Goal: Information Seeking & Learning: Learn about a topic

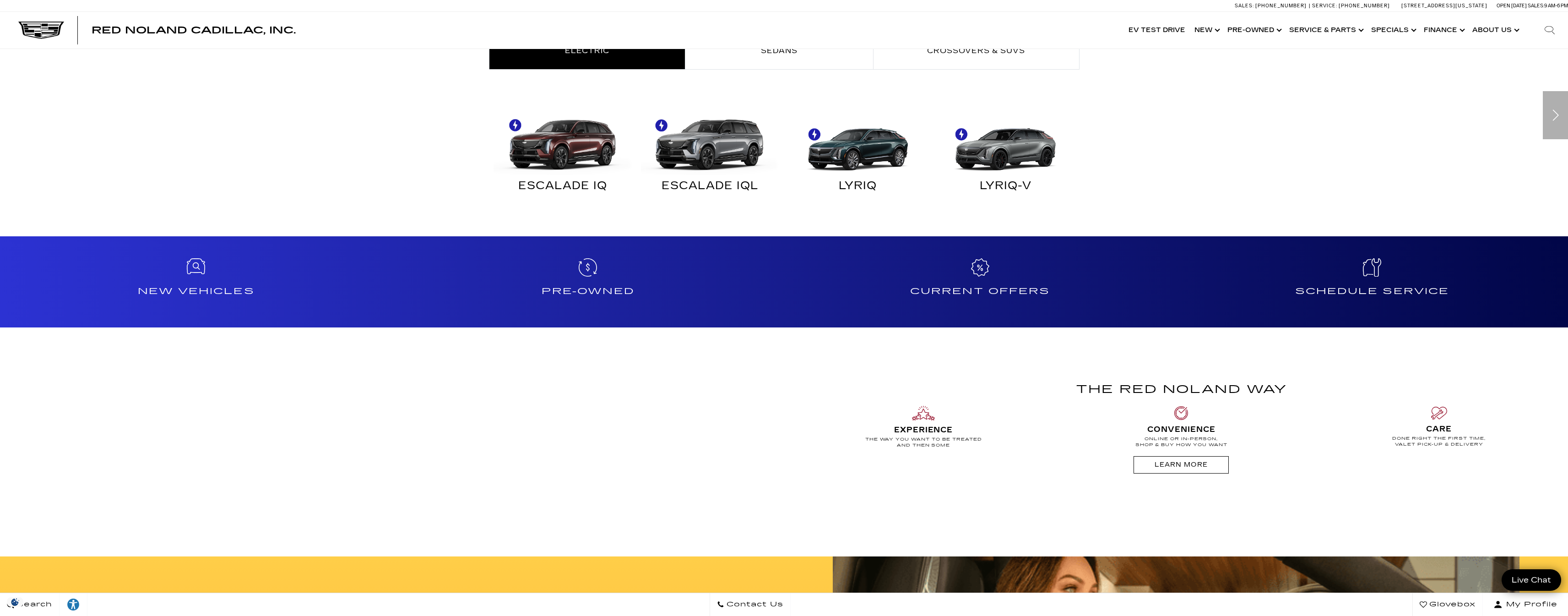
scroll to position [541, 0]
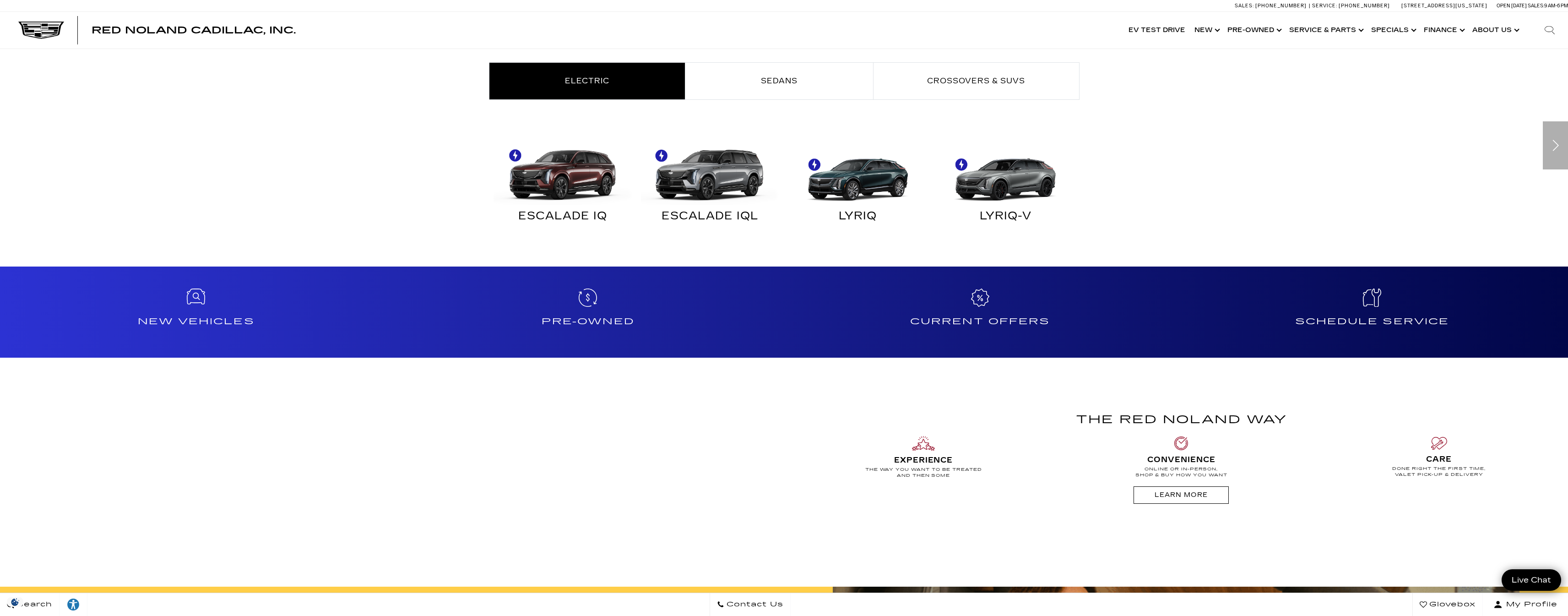
click at [1552, 147] on div "Next" at bounding box center [1555, 145] width 25 height 48
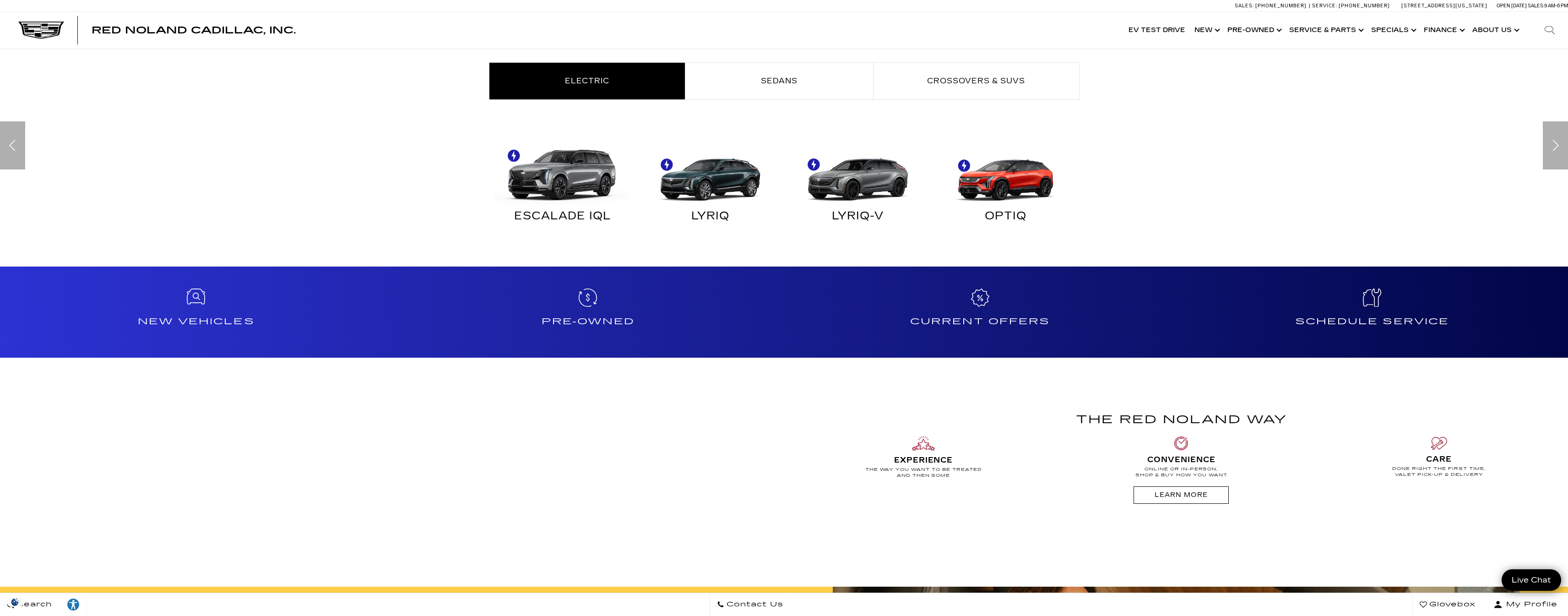
click at [1556, 147] on div "Next" at bounding box center [1555, 145] width 25 height 48
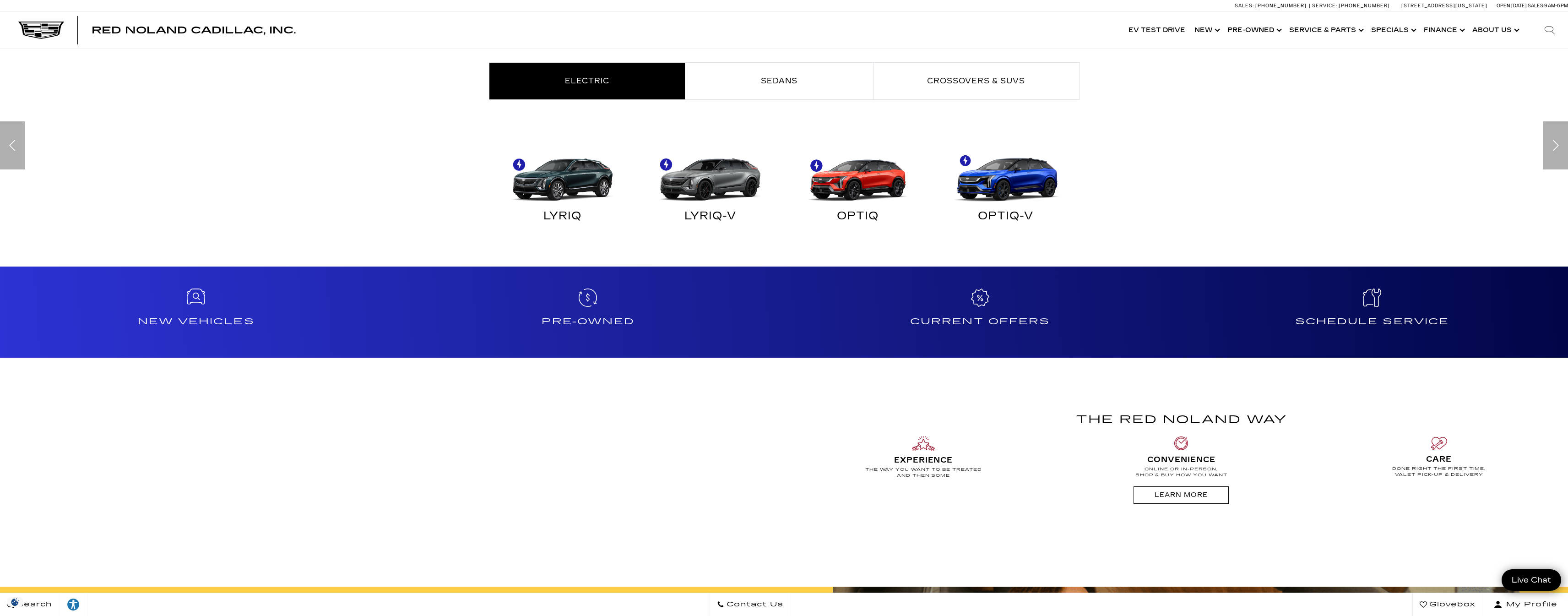
click at [1556, 147] on div "Next" at bounding box center [1555, 145] width 25 height 48
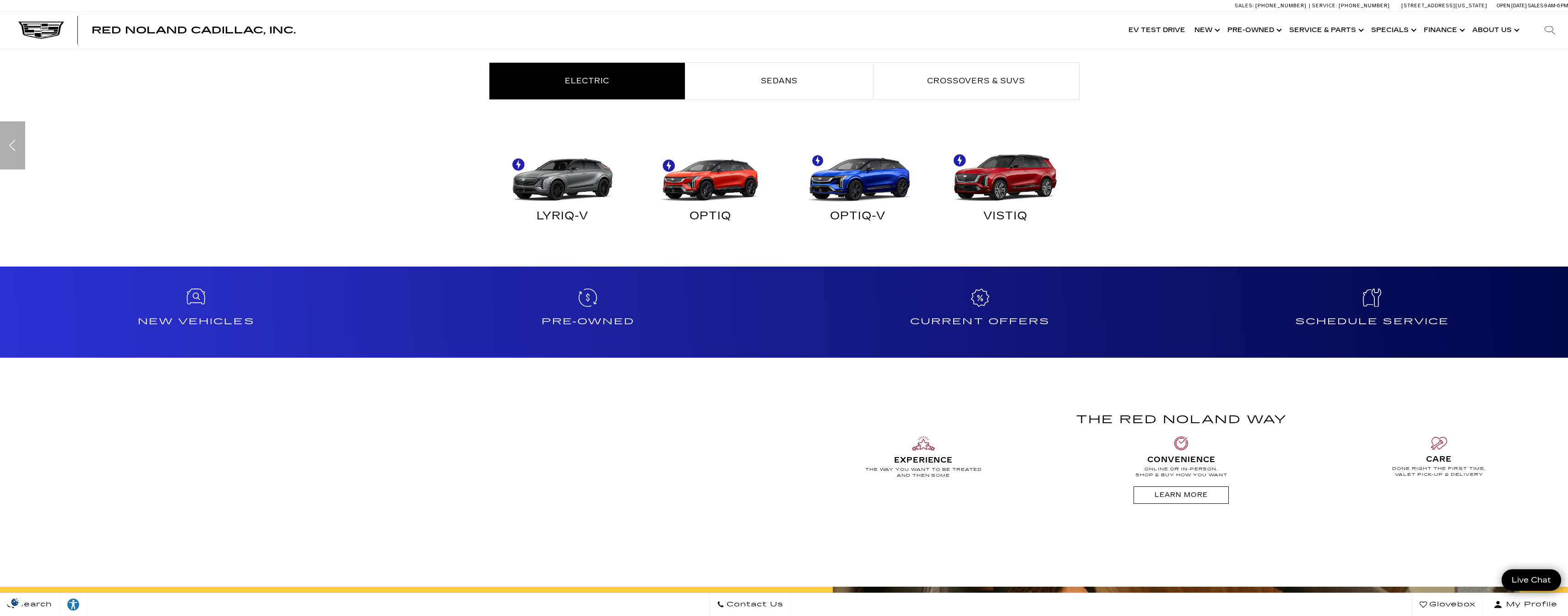
click at [1556, 147] on div "Find Your Next Cadillac Electric Sedans Crossovers & SUVs ESCALADE IQ" at bounding box center [784, 133] width 1568 height 223
click at [10, 152] on div "Previous" at bounding box center [12, 145] width 25 height 48
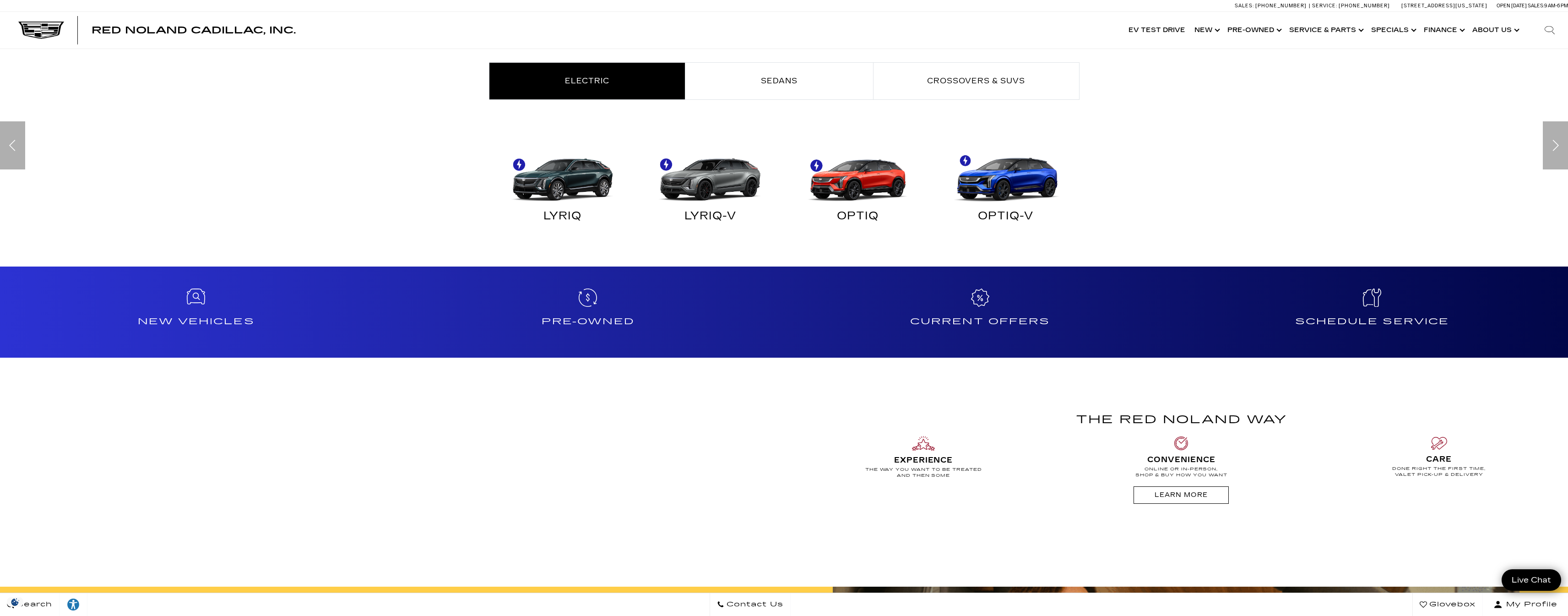
click at [10, 150] on div "Previous" at bounding box center [12, 145] width 25 height 48
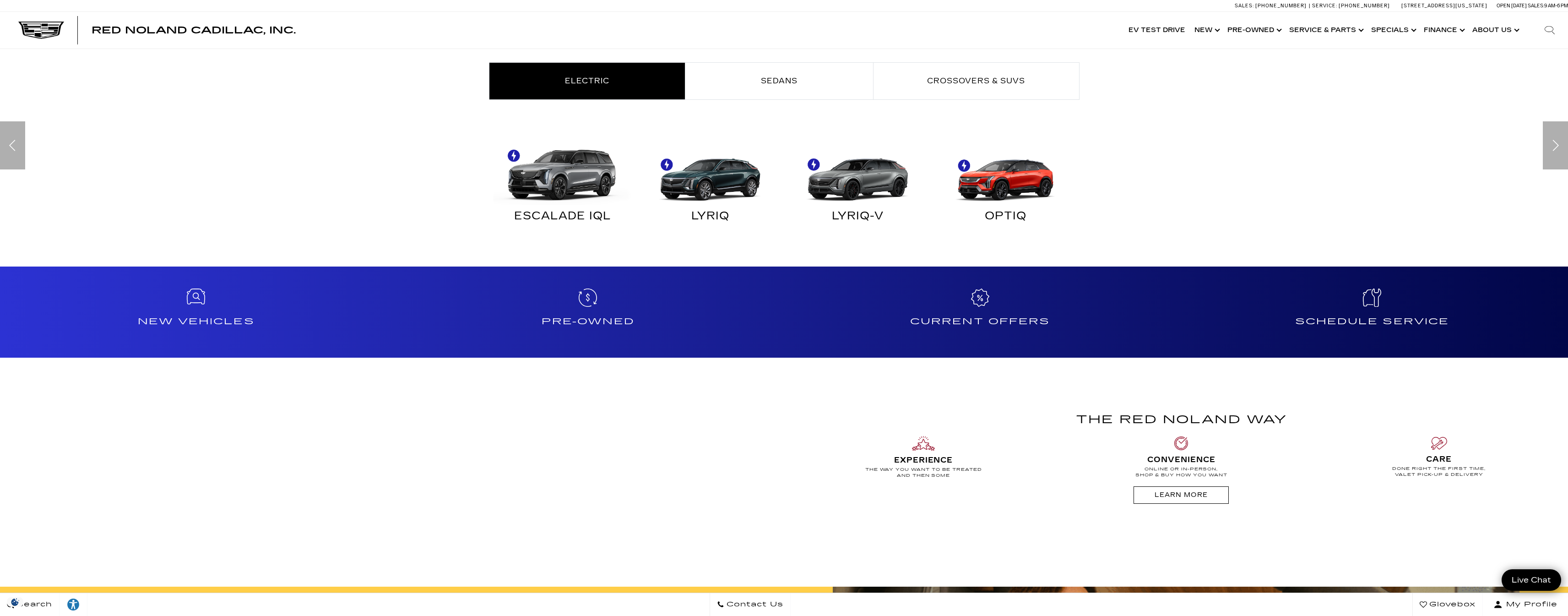
click at [10, 150] on div "Previous" at bounding box center [12, 145] width 25 height 48
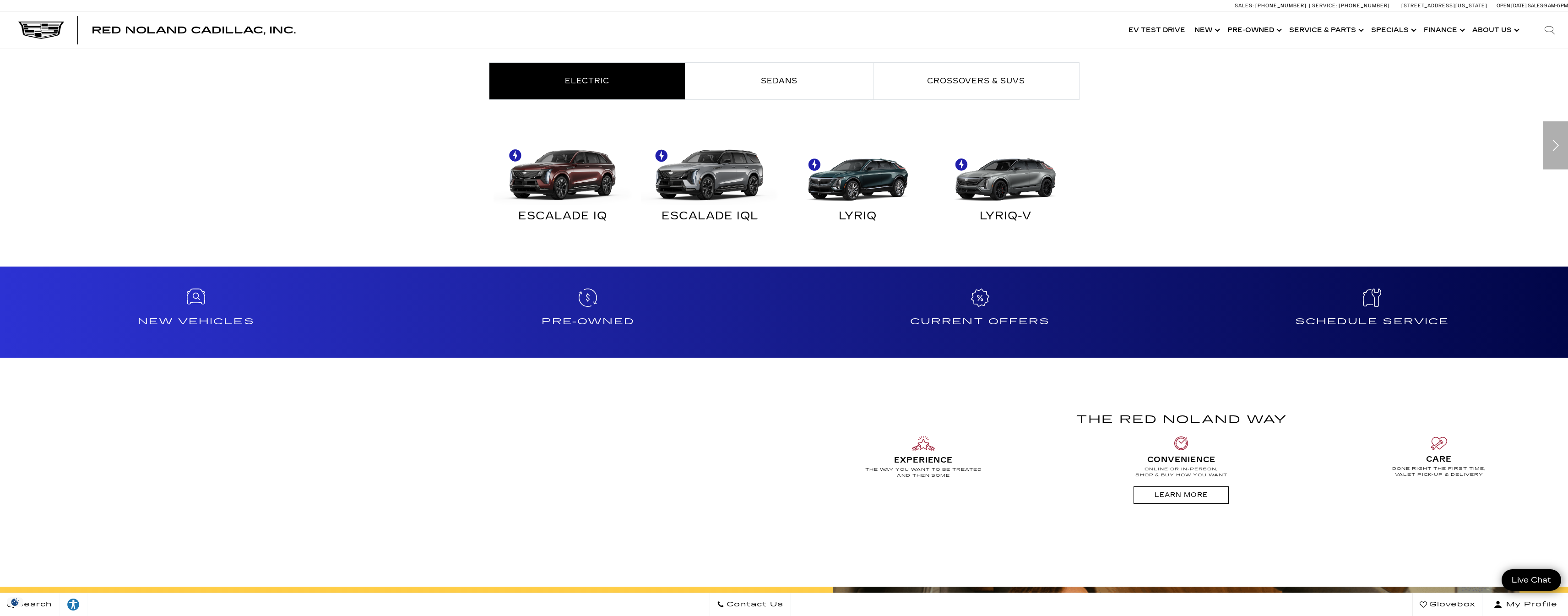
click at [10, 149] on div "Find Your Next Cadillac Electric Sedans Crossovers & SUVs ESCALADE IQ" at bounding box center [784, 133] width 1568 height 223
click at [381, 200] on div "Find Your Next Cadillac Electric Sedans Crossovers & SUVs ESCALADE IQ" at bounding box center [784, 133] width 1568 height 223
click at [782, 71] on link "Sedans" at bounding box center [779, 81] width 187 height 37
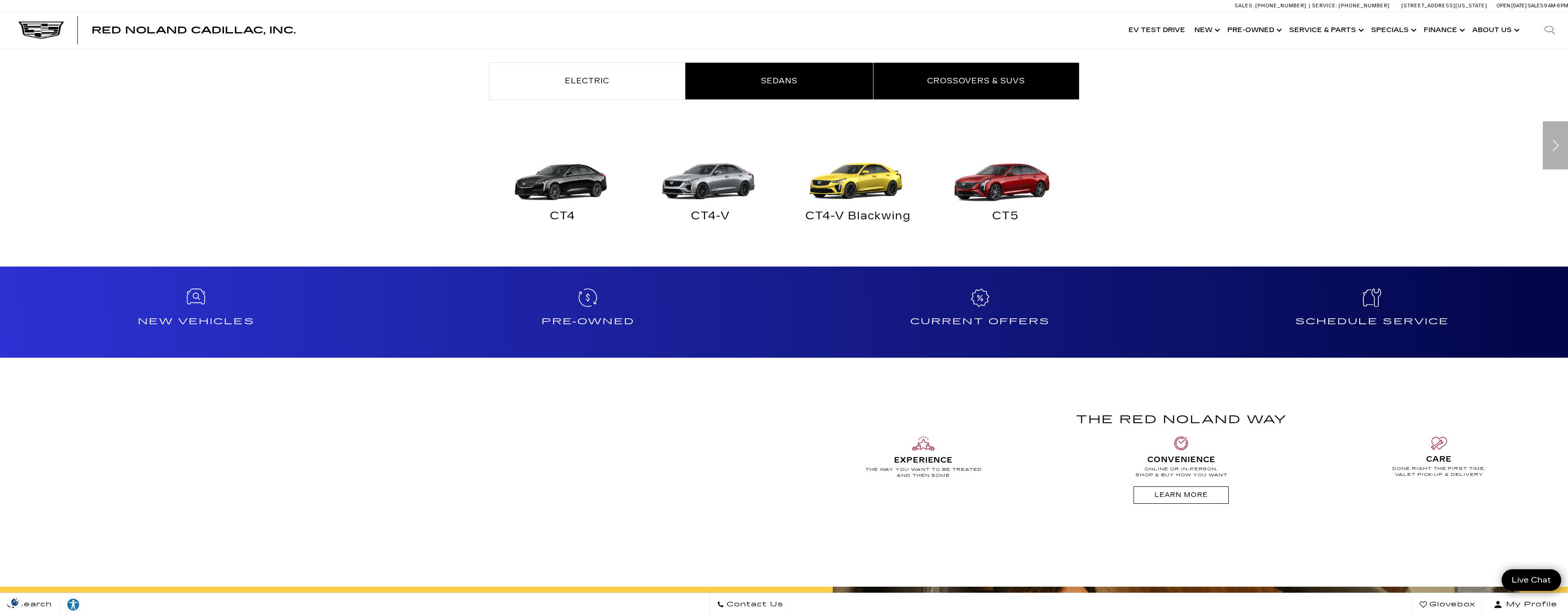
click at [976, 82] on span "Crossovers & SUVs" at bounding box center [976, 81] width 98 height 9
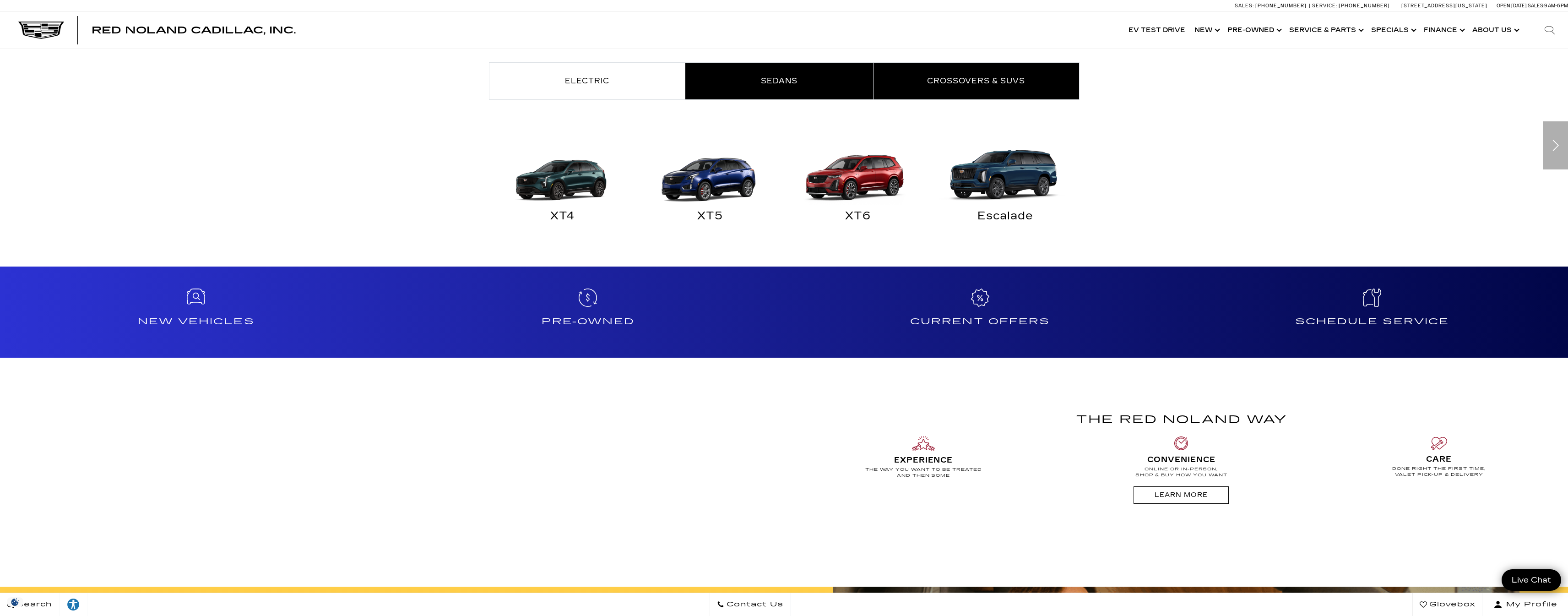
click at [821, 82] on link "Sedans" at bounding box center [779, 81] width 187 height 37
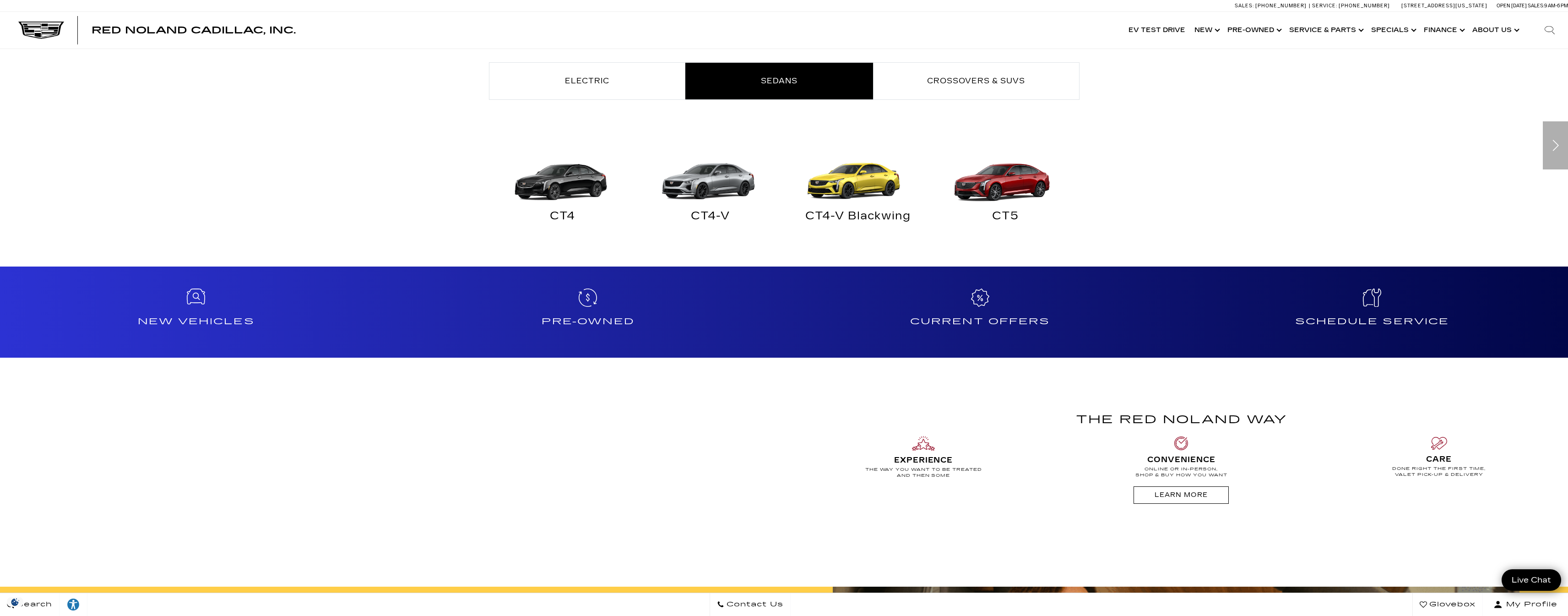
click at [869, 187] on img "Sedans" at bounding box center [856, 170] width 139 height 69
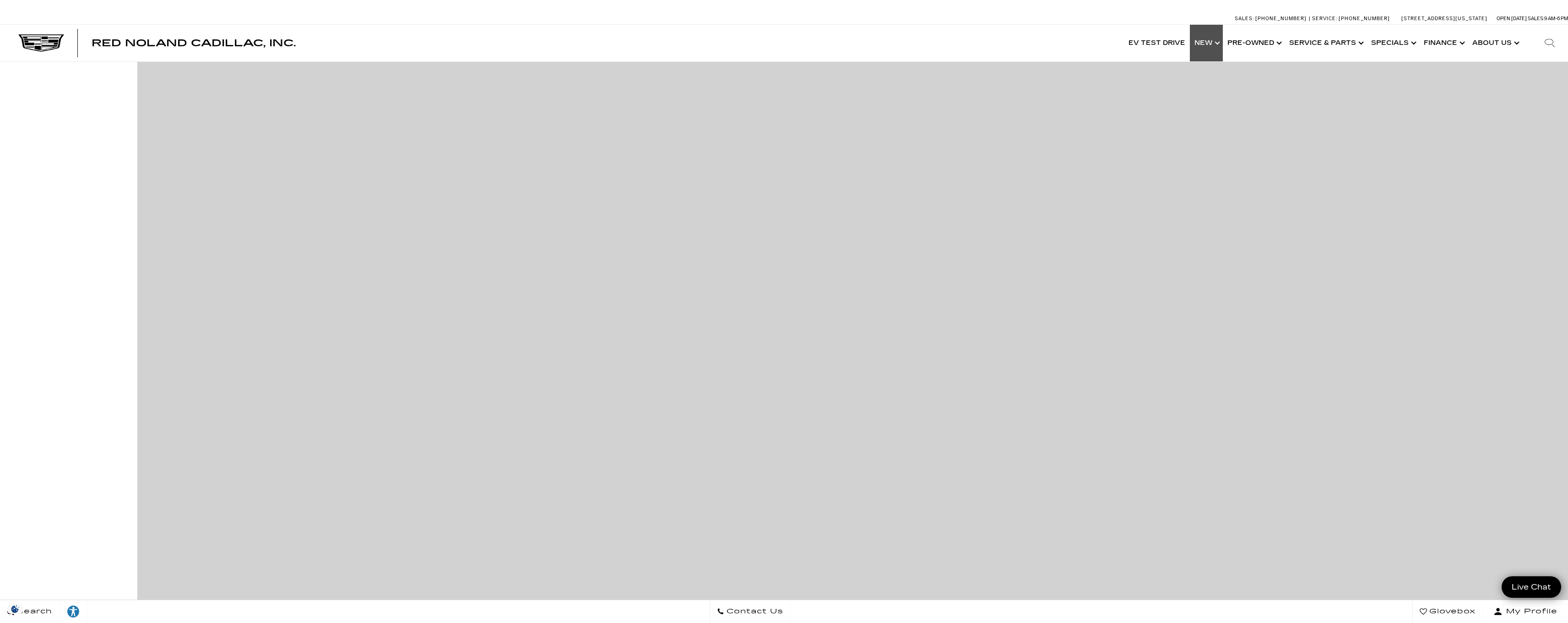
click at [1214, 43] on link "Show New" at bounding box center [1206, 43] width 33 height 37
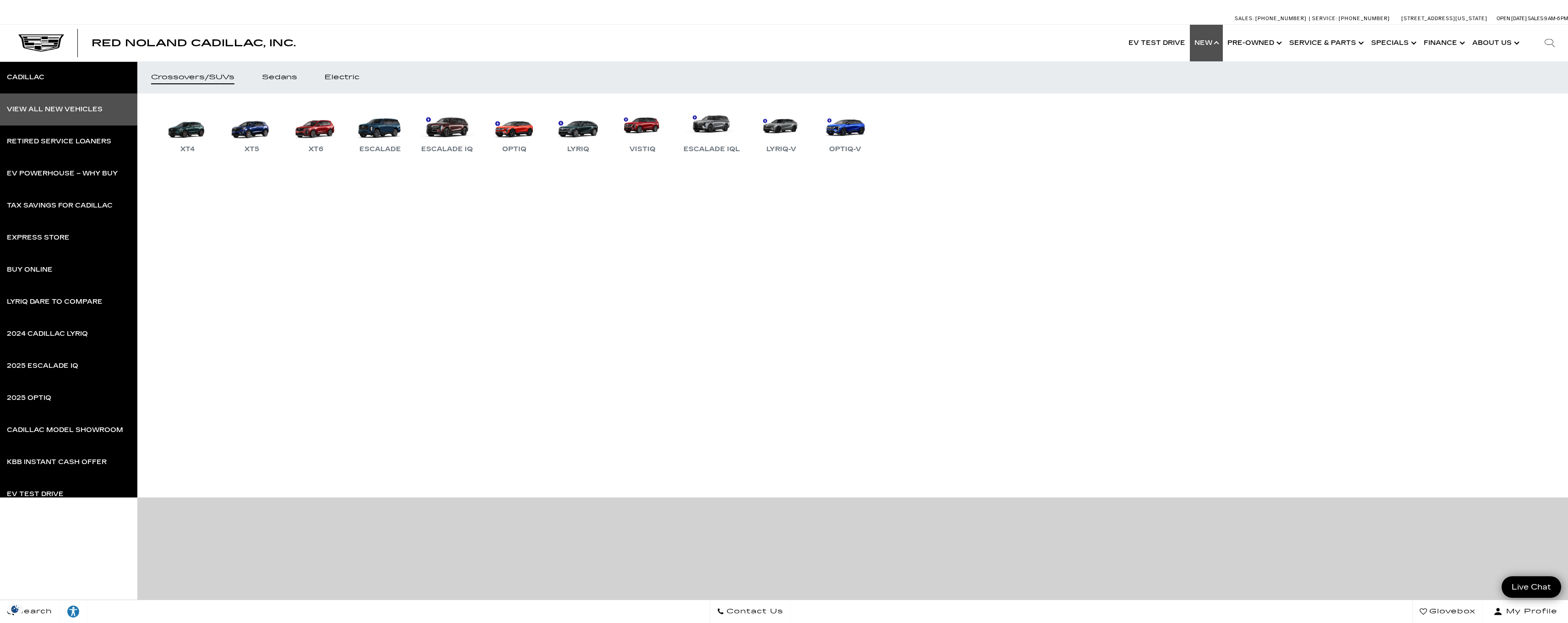
click at [90, 121] on link "View All New Vehicles" at bounding box center [69, 109] width 138 height 32
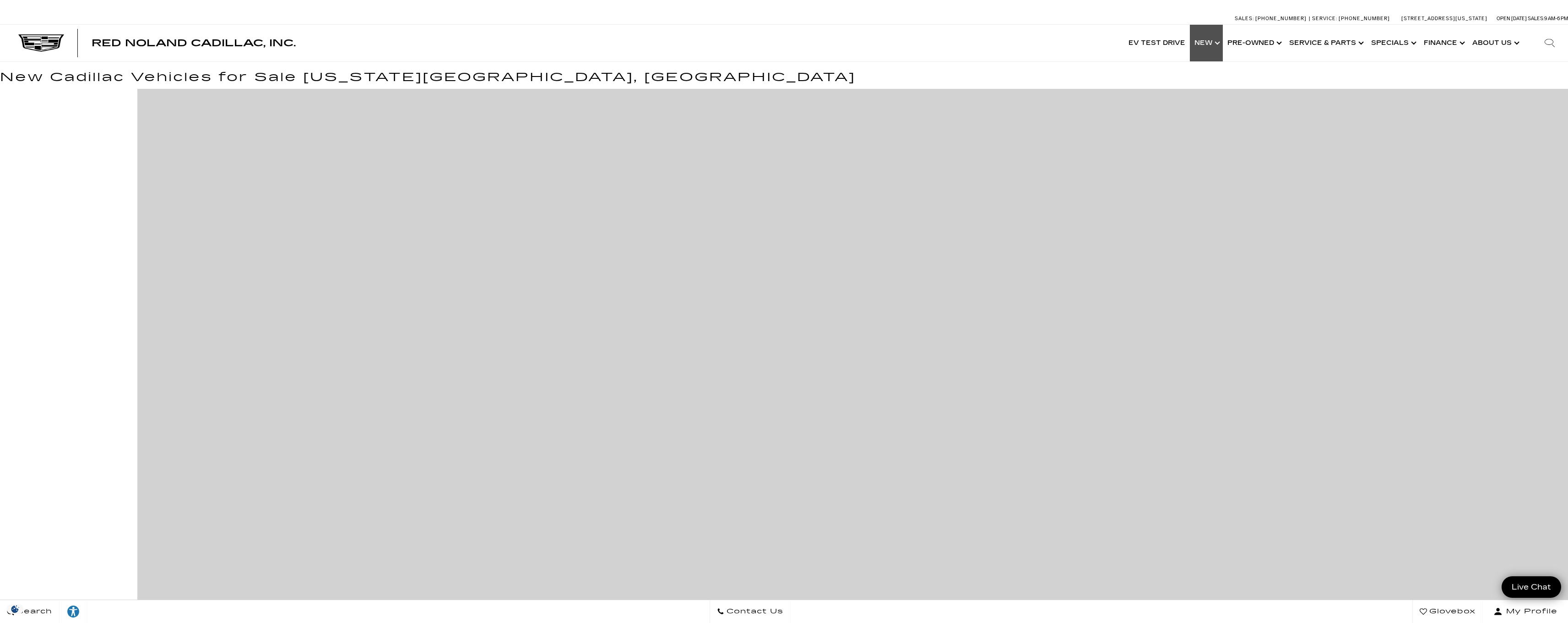
click at [1213, 49] on link "Show New" at bounding box center [1206, 43] width 33 height 37
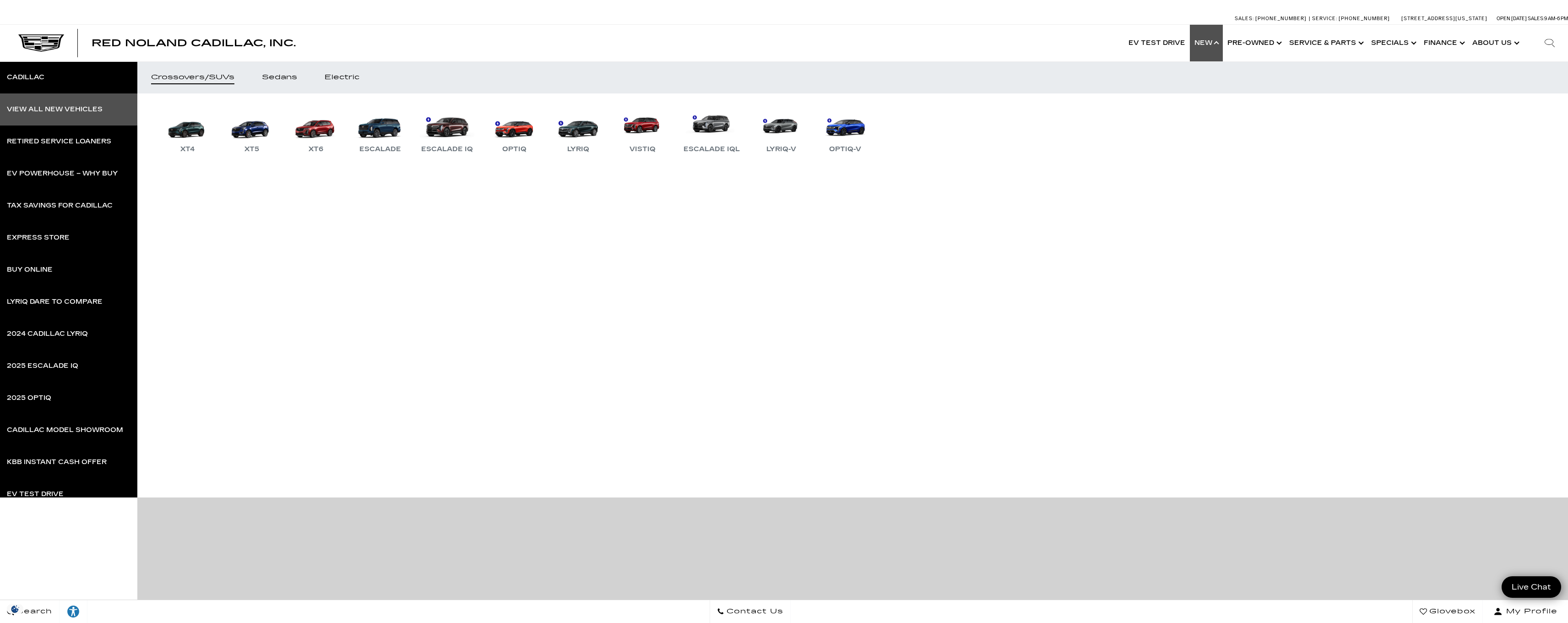
click at [66, 106] on div "View All New Vehicles" at bounding box center [54, 109] width 96 height 7
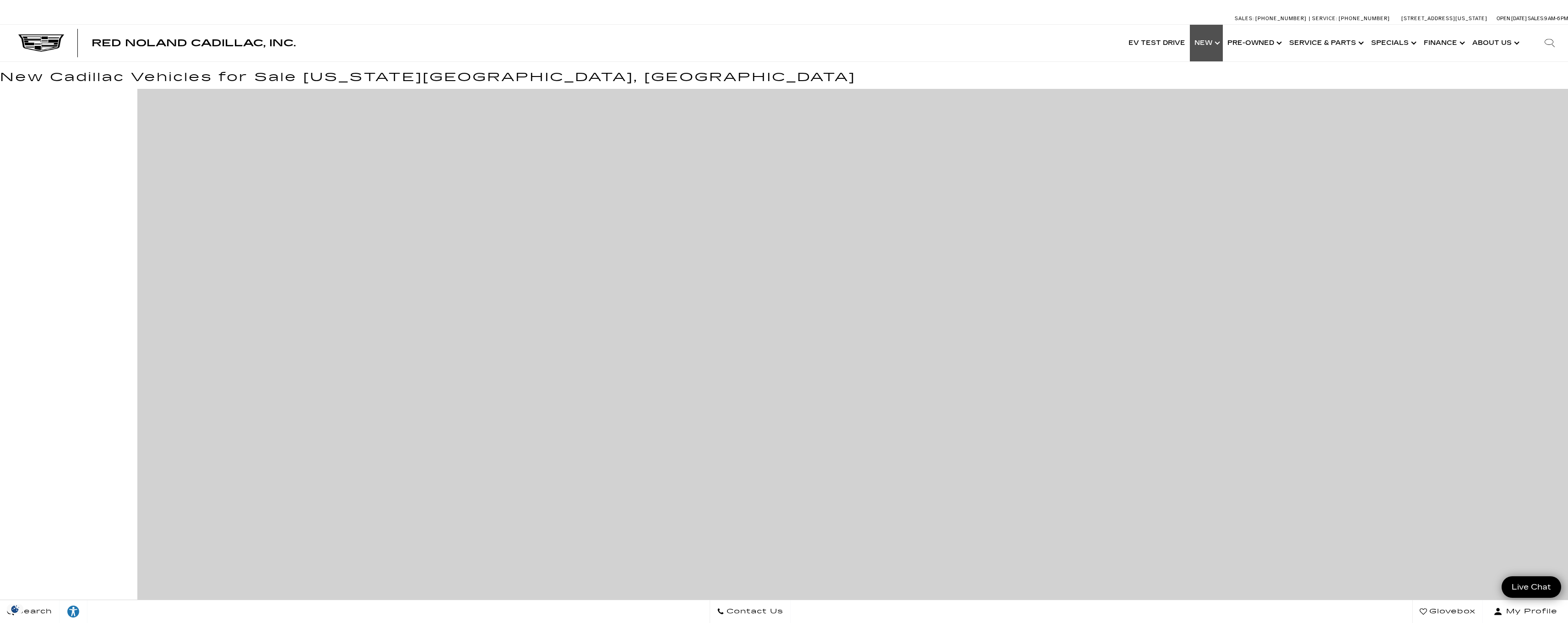
click at [1217, 43] on link "Show New" at bounding box center [1206, 43] width 33 height 37
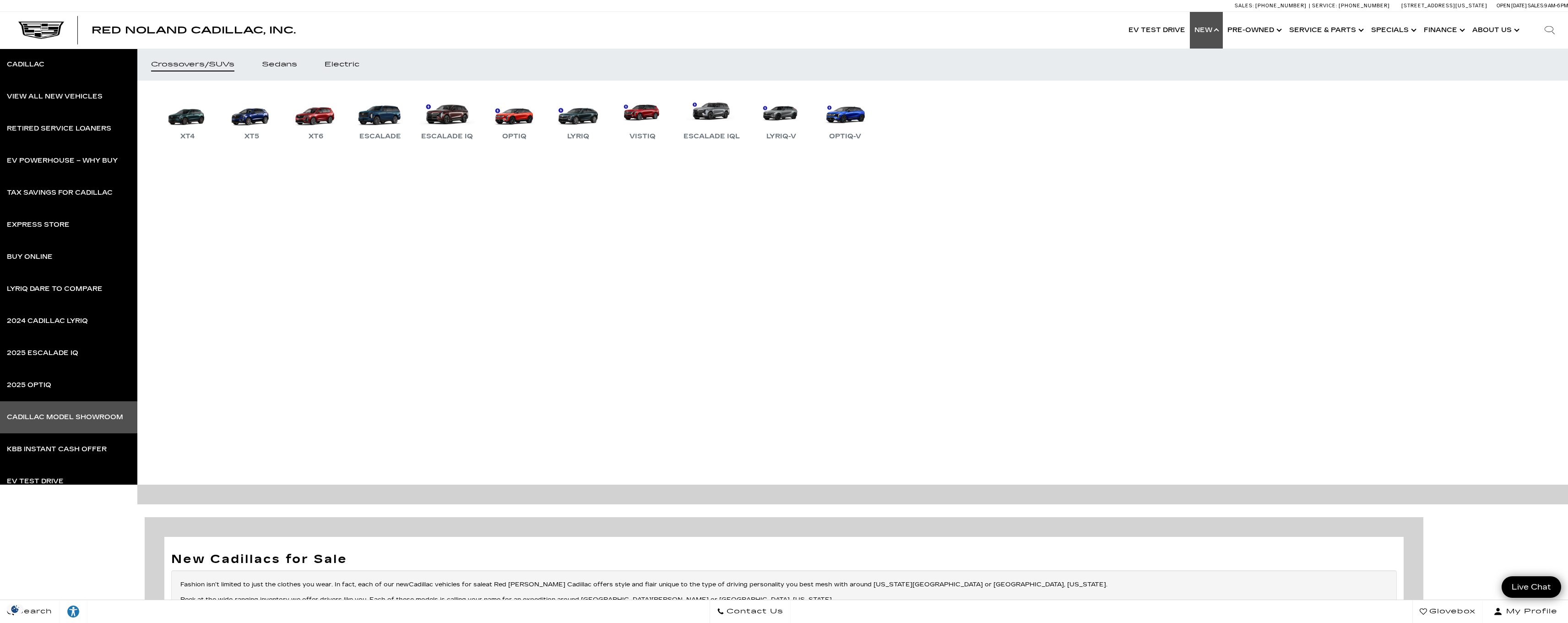
scroll to position [16, 0]
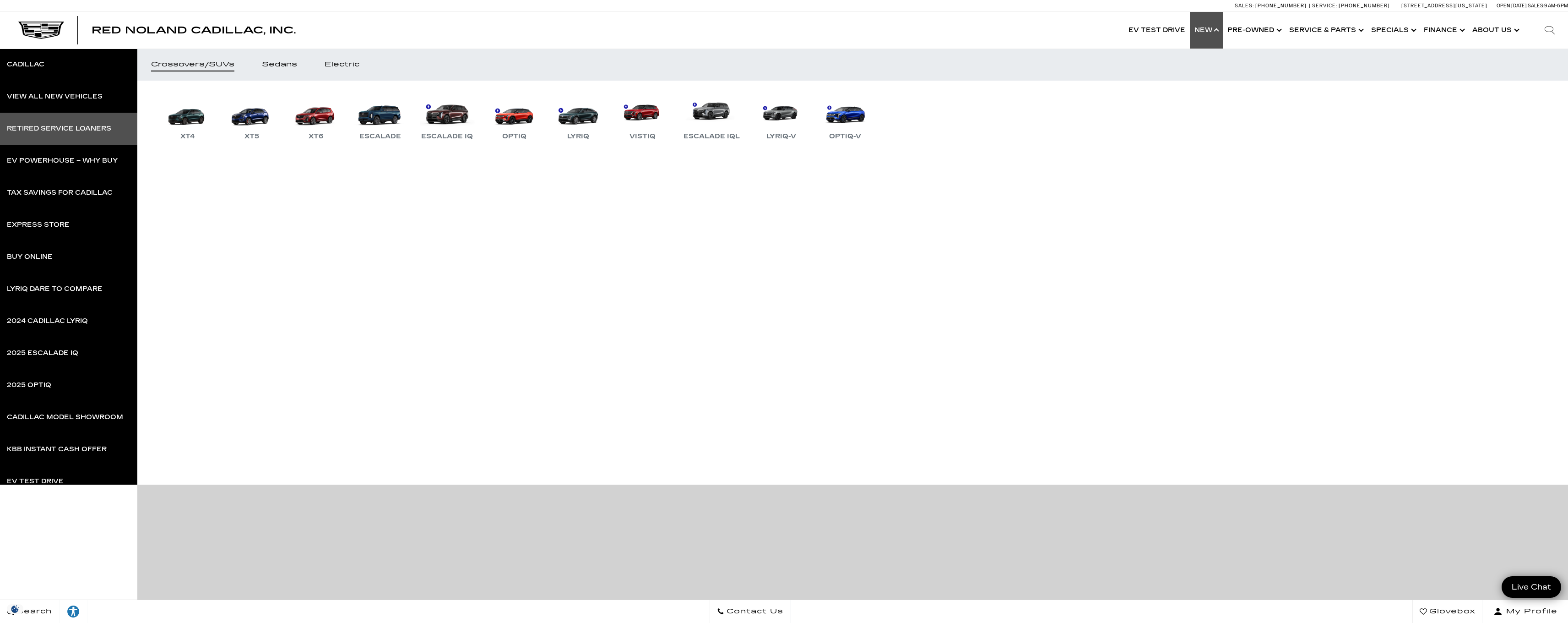
click at [76, 132] on div "Retired Service Loaners" at bounding box center [58, 128] width 104 height 7
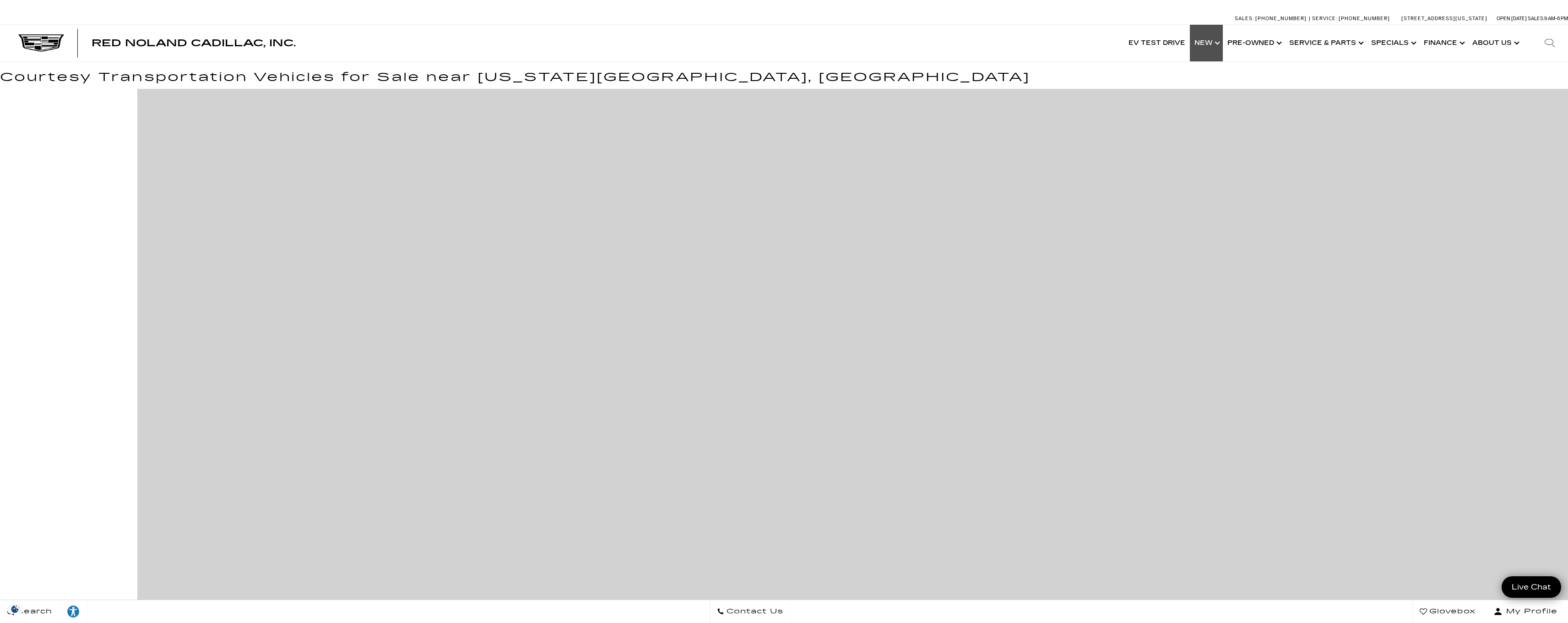
click at [1214, 46] on link "Show New" at bounding box center [1206, 43] width 33 height 37
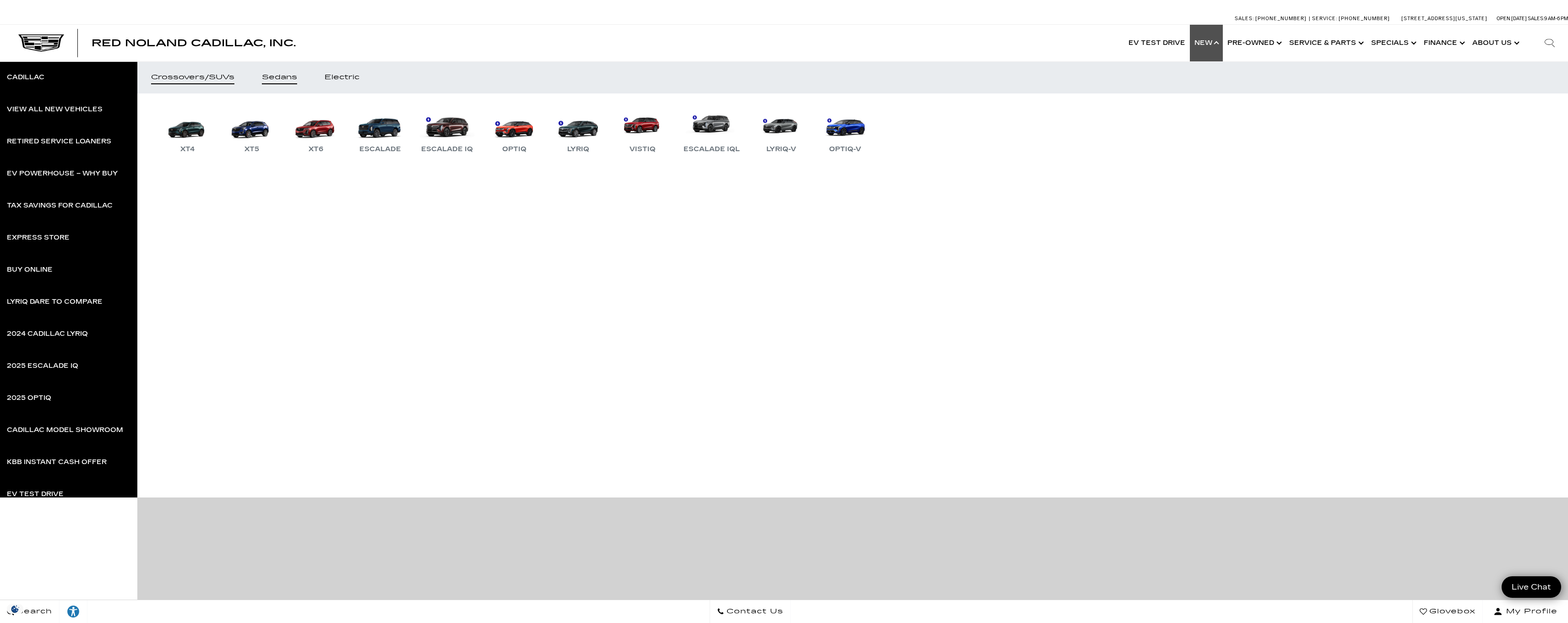
click at [285, 77] on div "Sedans" at bounding box center [279, 77] width 35 height 7
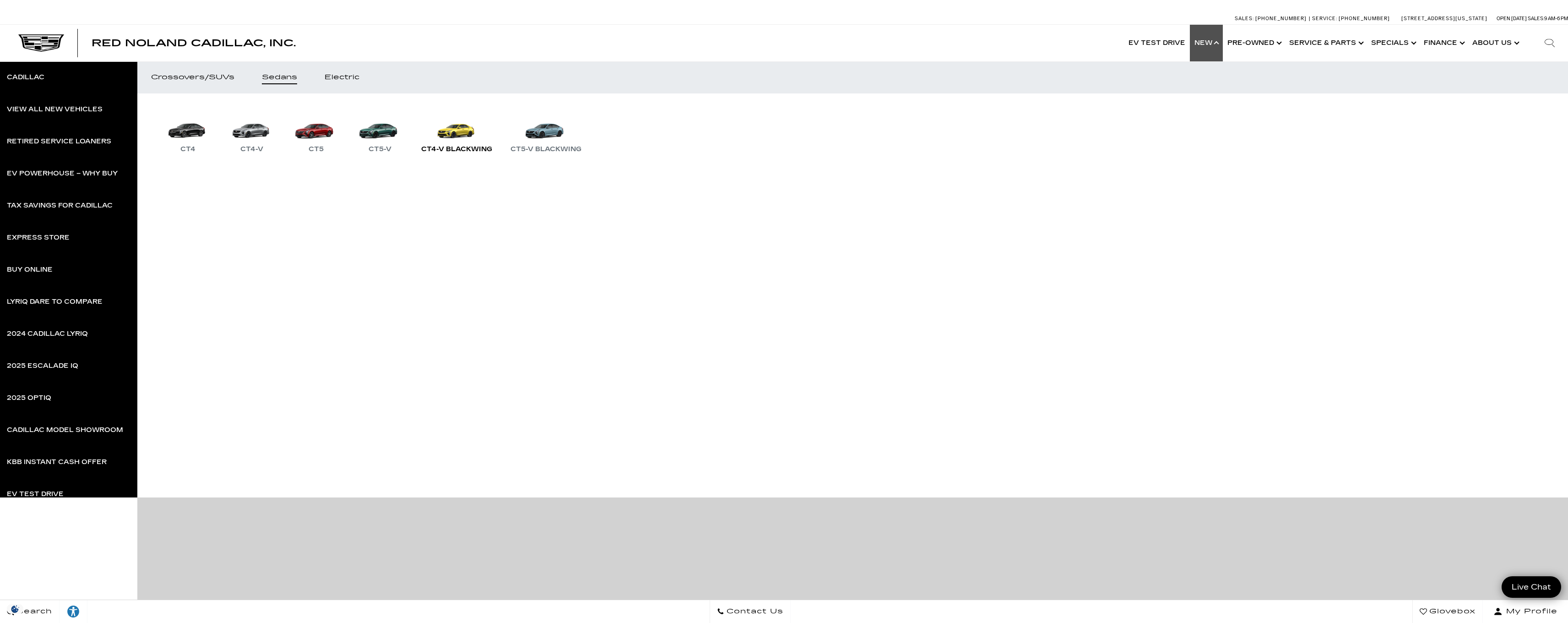
click at [461, 132] on link "CT4-V Blackwing" at bounding box center [457, 131] width 80 height 48
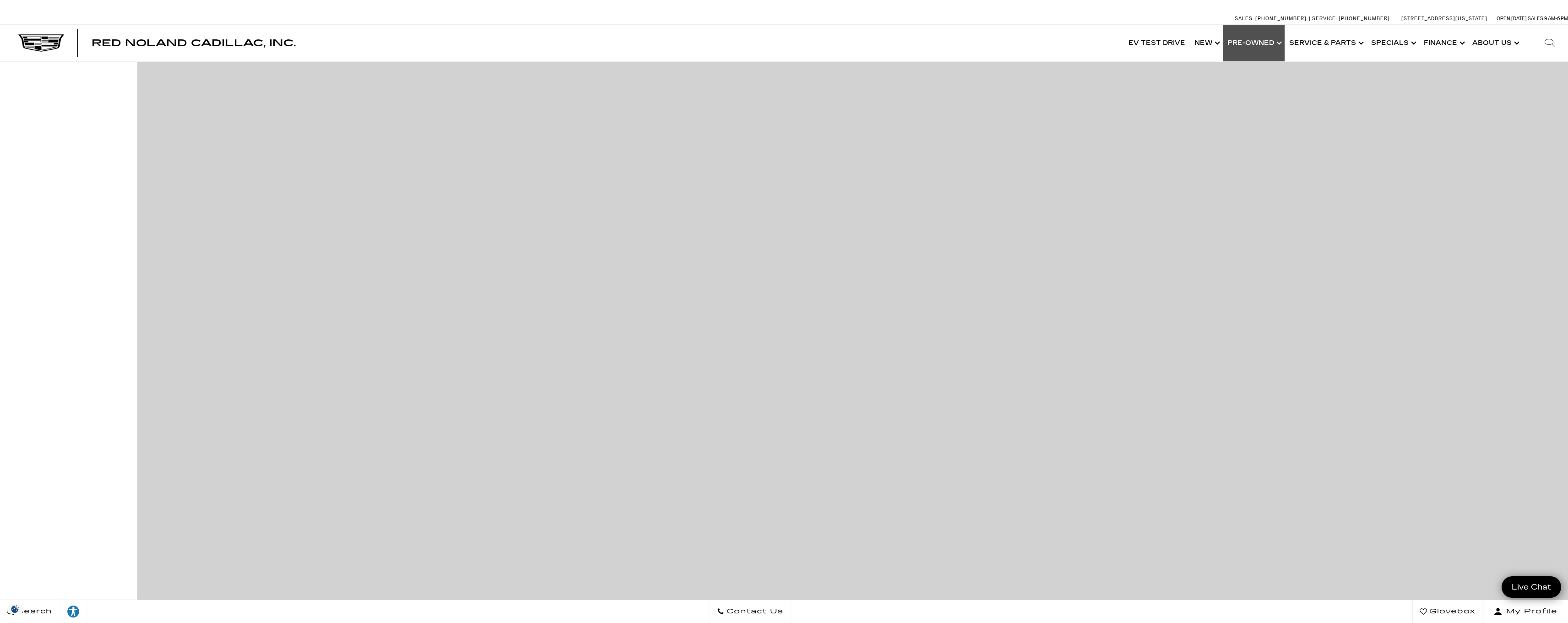
click at [1250, 46] on link "Show Pre-Owned" at bounding box center [1254, 43] width 62 height 37
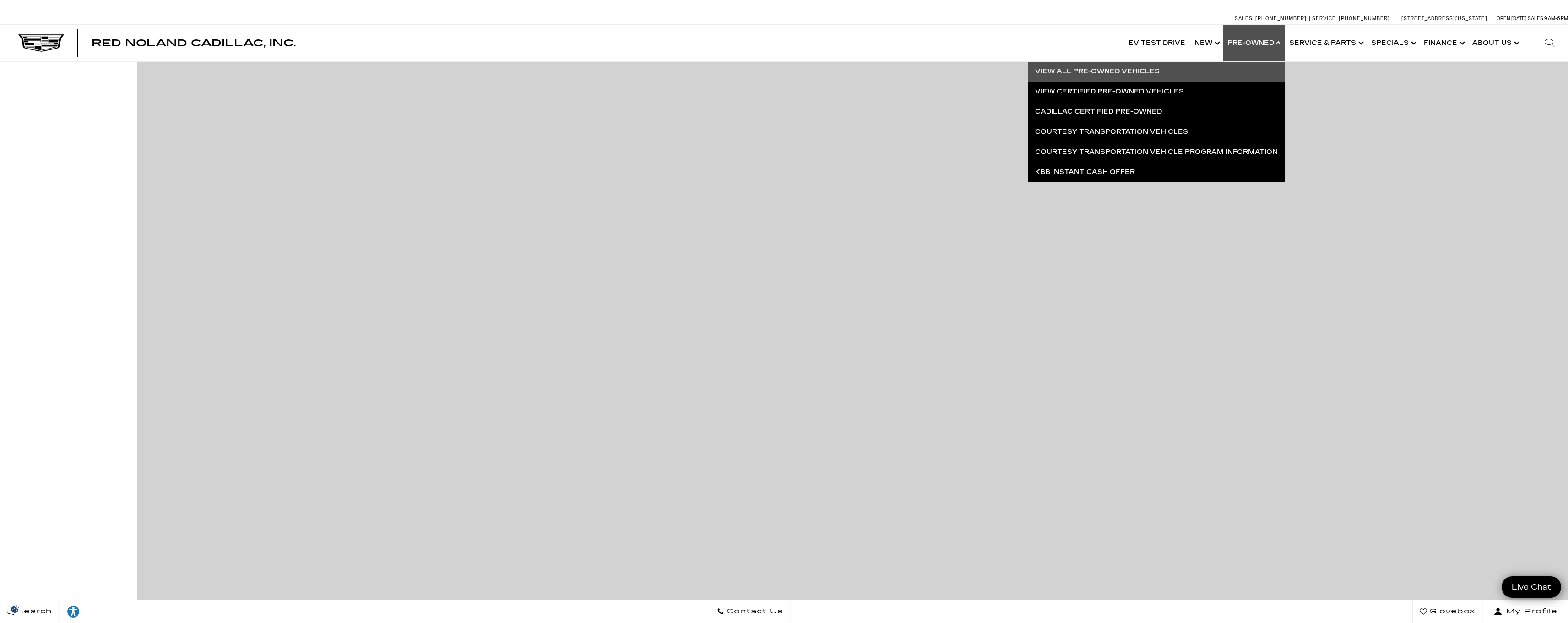
click at [1085, 72] on link "View All Pre-Owned Vehicles" at bounding box center [1156, 71] width 256 height 20
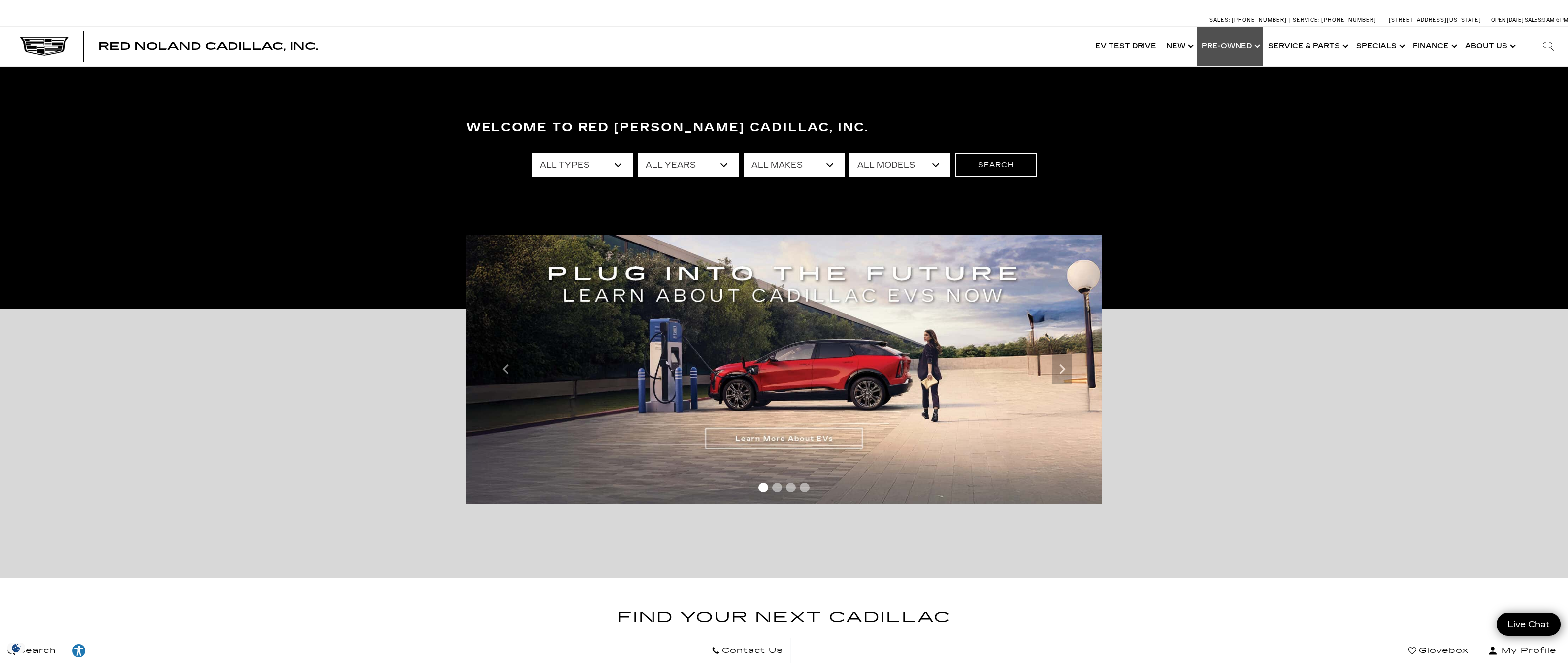
click at [1250, 44] on link "Show Pre-Owned" at bounding box center [1230, 47] width 67 height 39
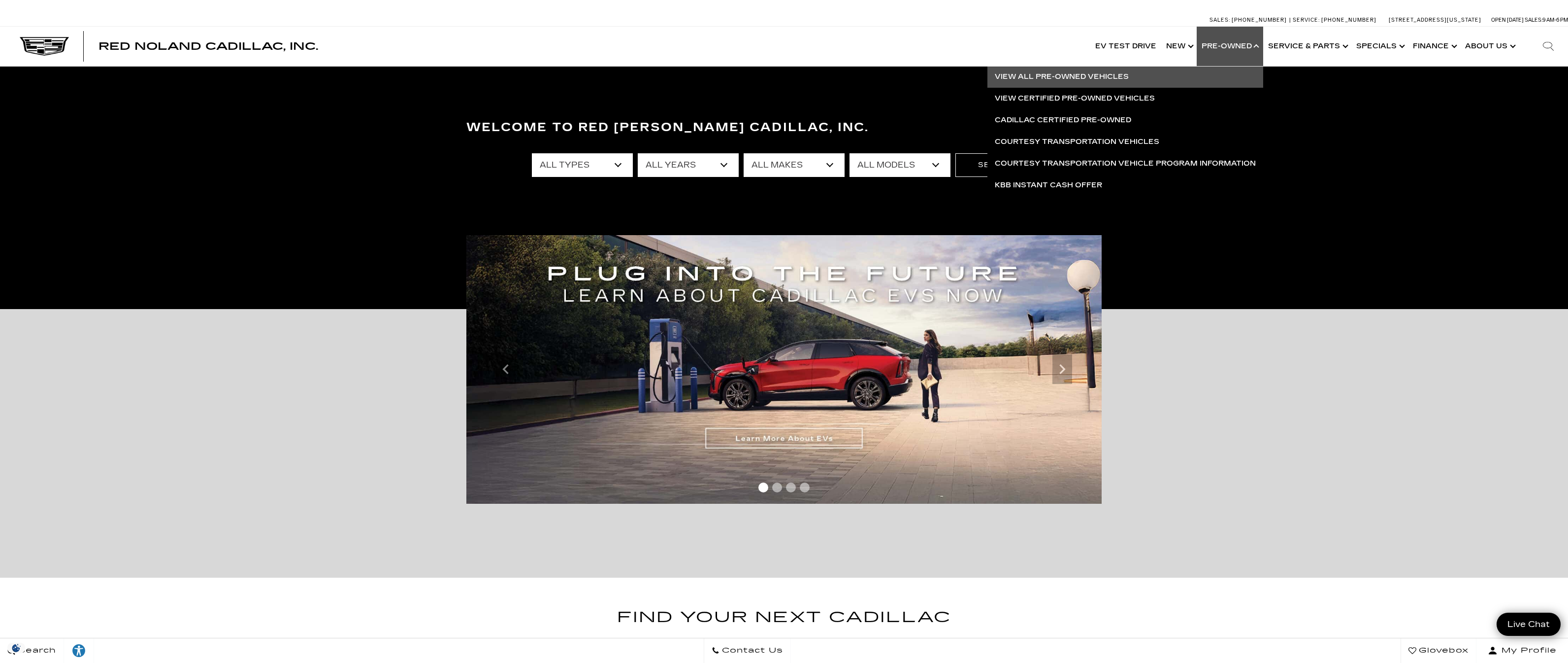
click at [1080, 76] on link "View All Pre-Owned Vehicles" at bounding box center [1125, 77] width 276 height 22
